Goal: Book appointment/travel/reservation

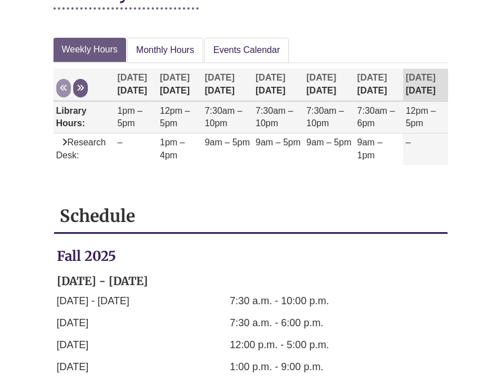
scroll to position [166, 0]
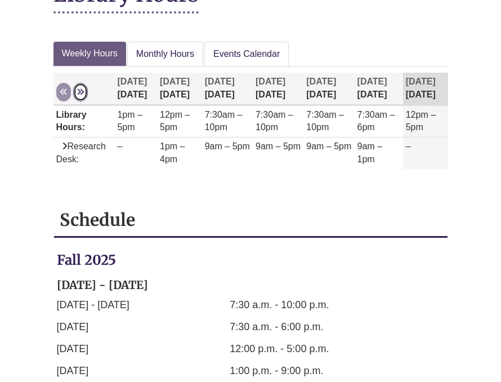
click at [79, 91] on icon "Week at a glance" at bounding box center [81, 92] width 8 height 8
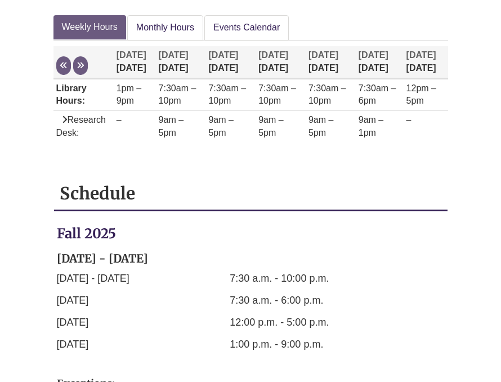
scroll to position [0, 0]
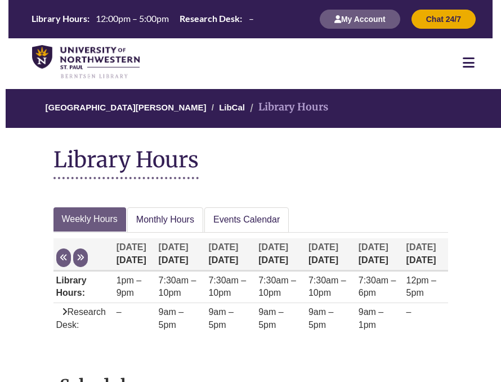
click at [467, 58] on icon at bounding box center [469, 63] width 12 height 14
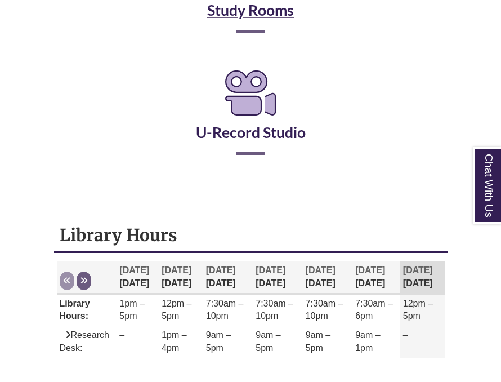
scroll to position [285, 0]
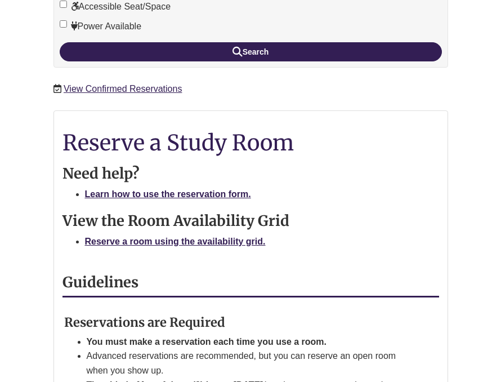
scroll to position [387, 0]
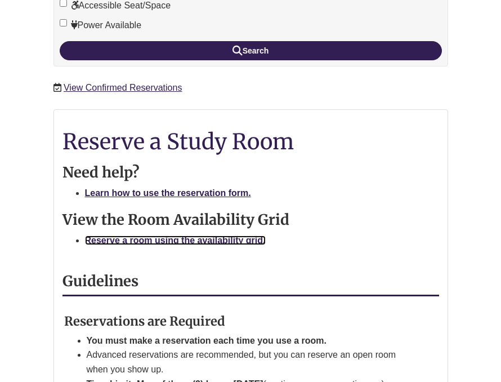
click at [249, 242] on strong "Reserve a room using the availability grid." at bounding box center [175, 240] width 181 height 10
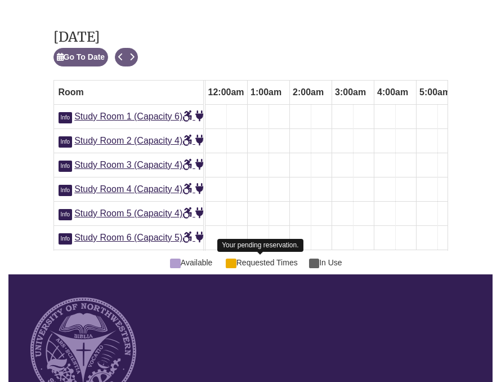
scroll to position [0, 550]
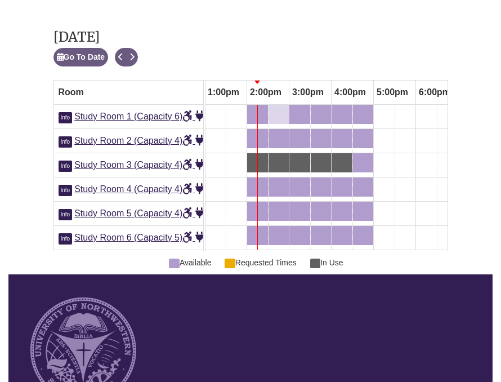
click at [270, 105] on link "2:30pm Saturday, September 6, 2025 - Study Room 1 - Available" at bounding box center [279, 114] width 20 height 19
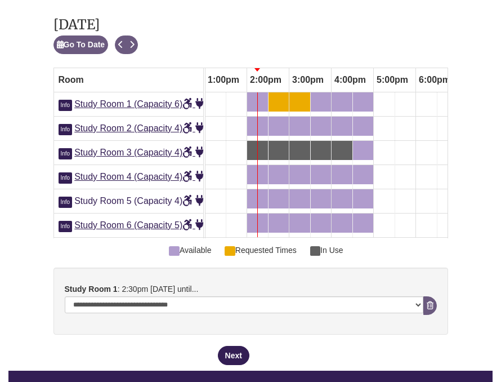
scroll to position [727, 0]
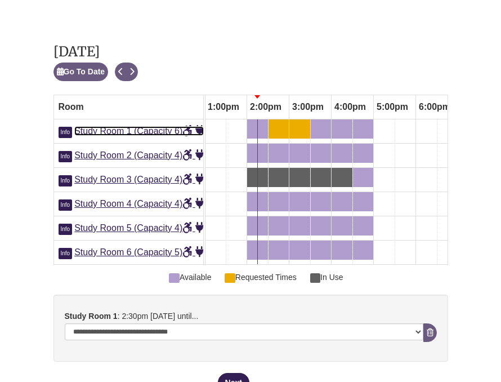
click at [168, 126] on span "Study Room 1 (Capacity 6)" at bounding box center [139, 131] width 130 height 10
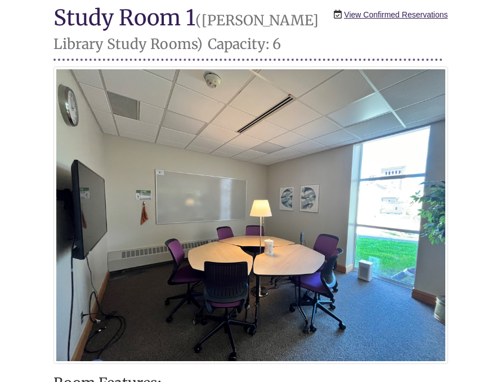
scroll to position [151, 0]
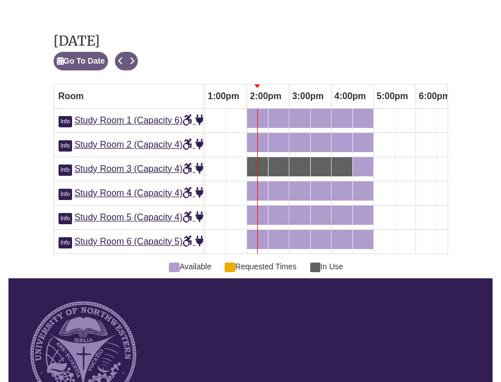
scroll to position [739, 0]
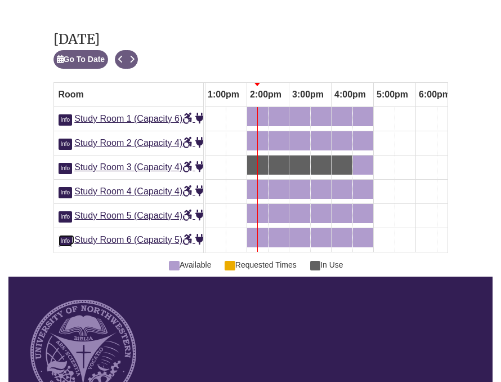
click at [66, 235] on span "Info" at bounding box center [66, 240] width 14 height 11
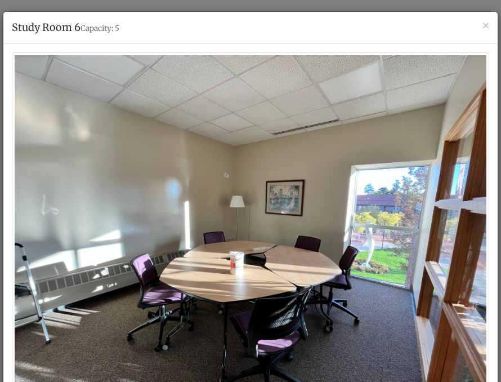
scroll to position [0, 0]
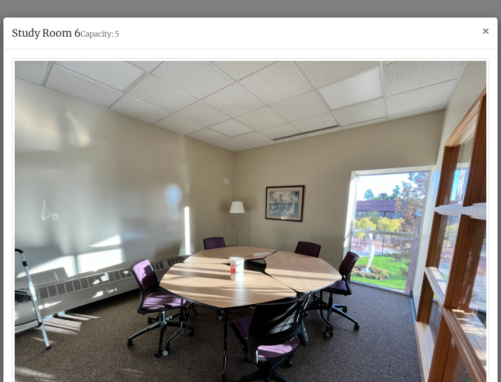
click at [484, 32] on span "×" at bounding box center [486, 30] width 7 height 13
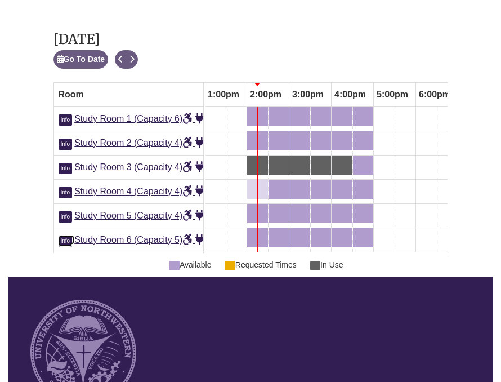
scroll to position [680, 0]
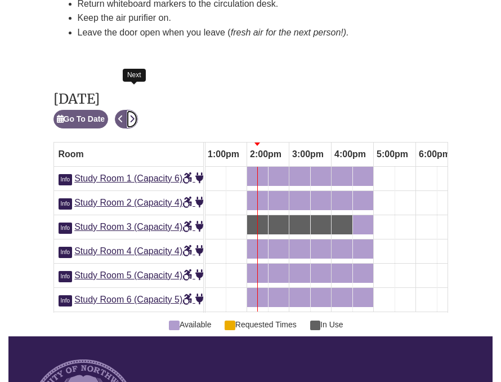
click at [137, 110] on button "Next" at bounding box center [132, 119] width 12 height 19
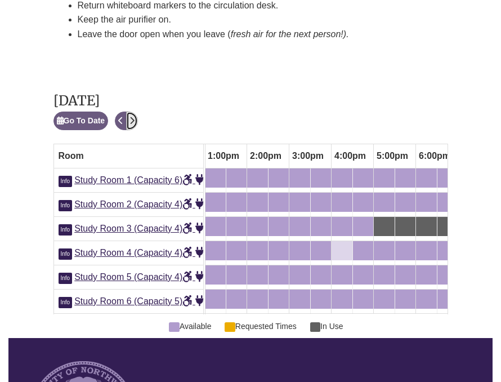
scroll to position [676, 0]
